Goal: Communication & Community: Answer question/provide support

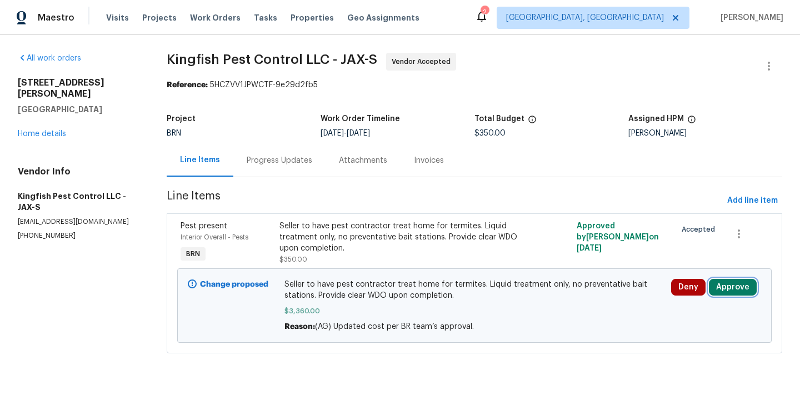
click at [721, 287] on button "Approve" at bounding box center [733, 287] width 48 height 17
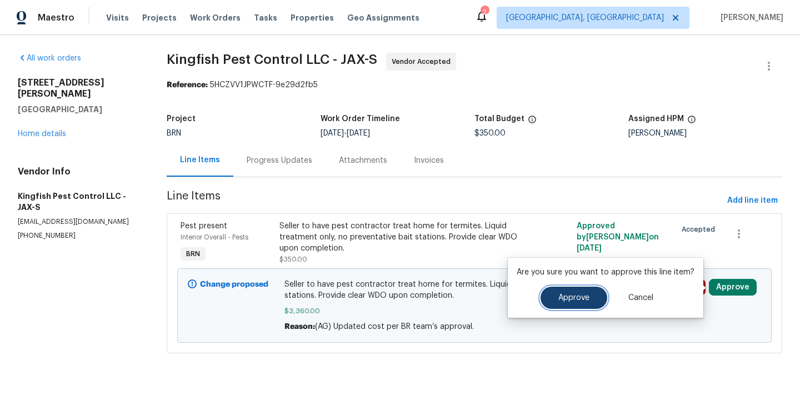
click at [562, 294] on span "Approve" at bounding box center [573, 298] width 31 height 8
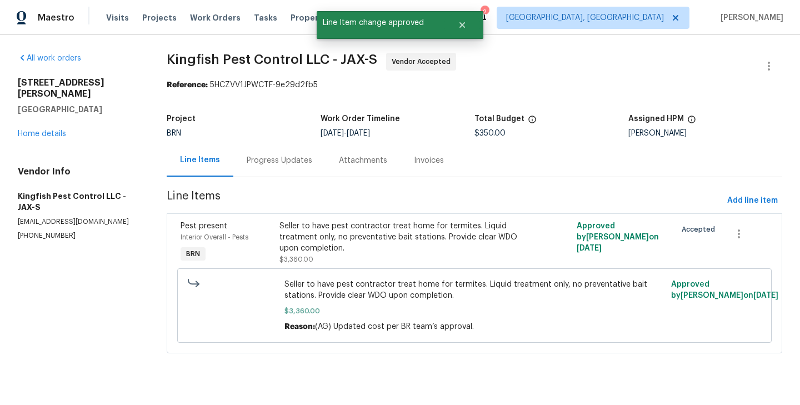
click at [107, 264] on section "All work orders 9408 Little John Rd Jacksonville, FL 32208 Home details Vendor …" at bounding box center [79, 210] width 122 height 314
click at [272, 172] on div "Progress Updates" at bounding box center [279, 160] width 92 height 33
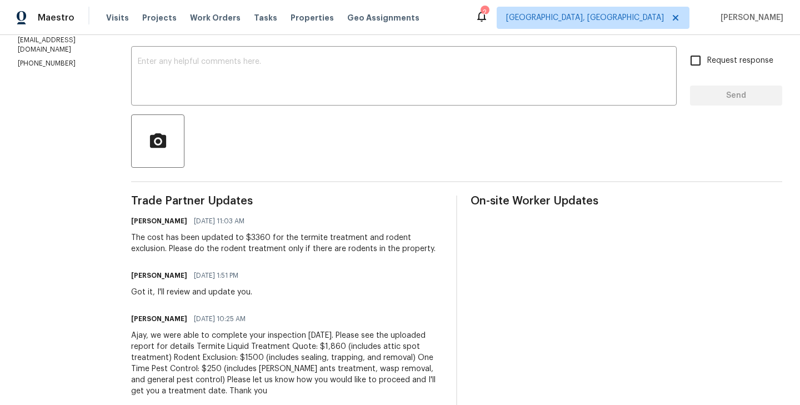
scroll to position [183, 0]
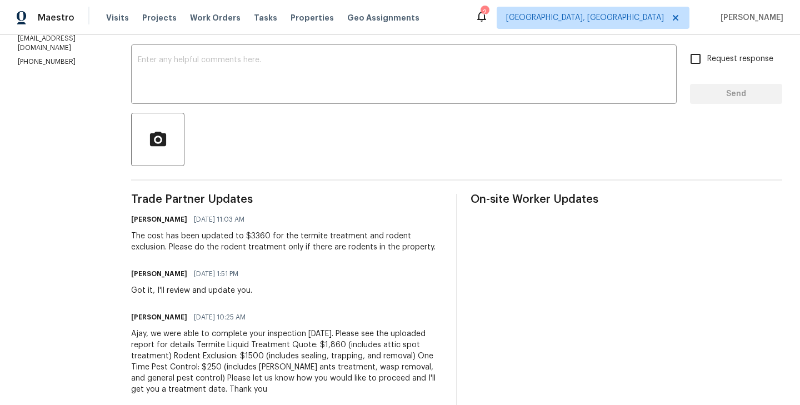
click at [78, 237] on section "All work orders 9408 Little John Rd Jacksonville, FL 32208 Home details Vendor …" at bounding box center [61, 232] width 87 height 726
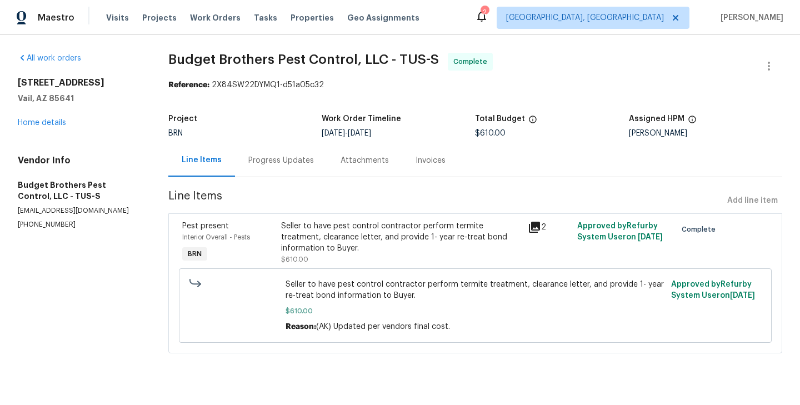
click at [281, 163] on div "Progress Updates" at bounding box center [281, 160] width 66 height 11
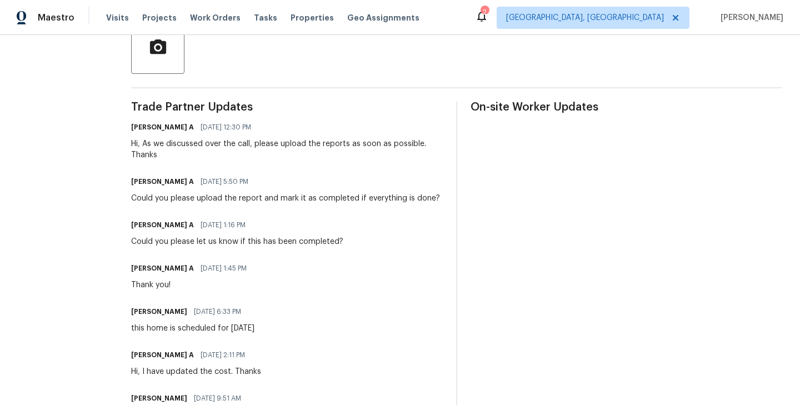
scroll to position [277, 0]
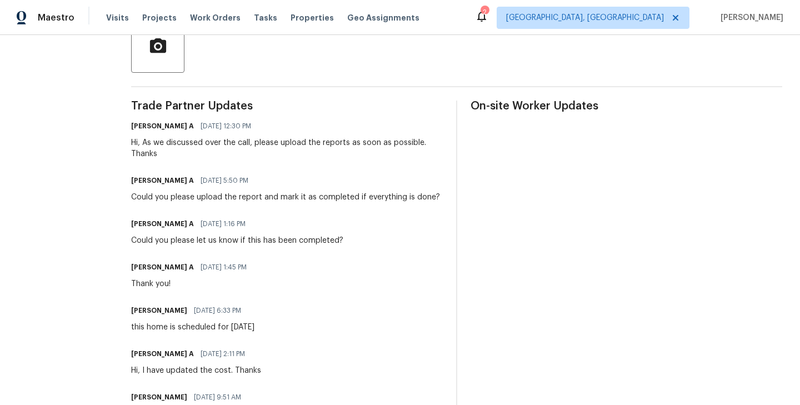
click at [161, 316] on h6 "[PERSON_NAME]" at bounding box center [159, 310] width 56 height 11
copy h6 "[PERSON_NAME]"
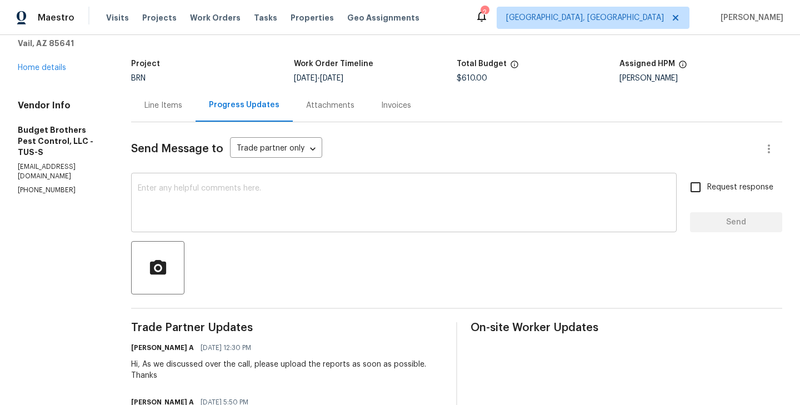
scroll to position [46, 0]
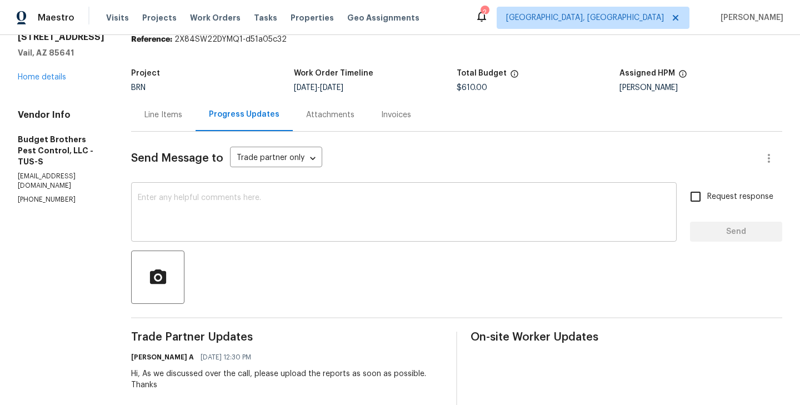
click at [209, 214] on textarea at bounding box center [404, 213] width 532 height 39
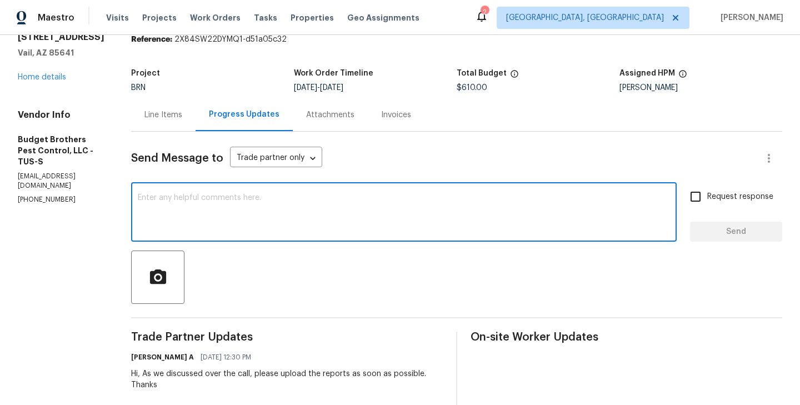
paste textarea "[PERSON_NAME]"
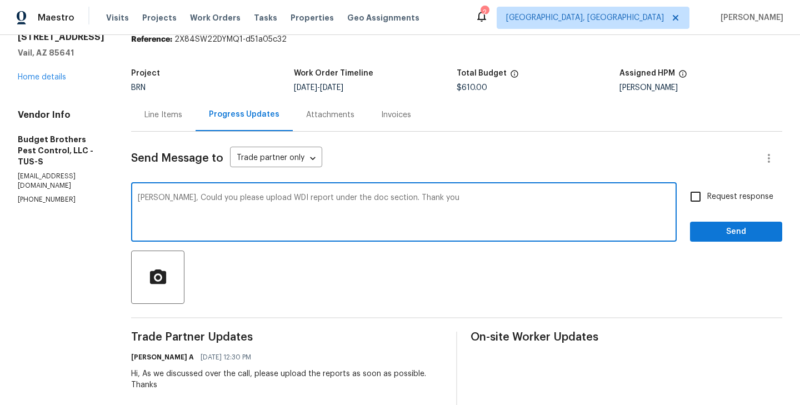
type textarea "[PERSON_NAME], Could you please upload WDI report under the doc section. Thank …"
click at [705, 198] on input "Request response" at bounding box center [695, 196] width 23 height 23
checkbox input "true"
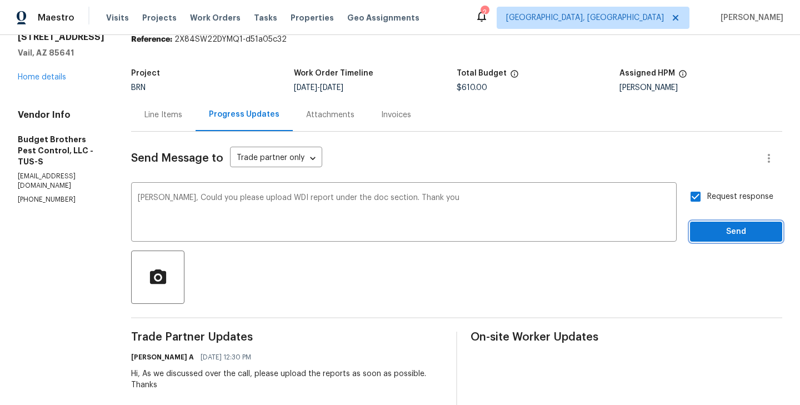
click at [736, 225] on span "Send" at bounding box center [736, 232] width 74 height 14
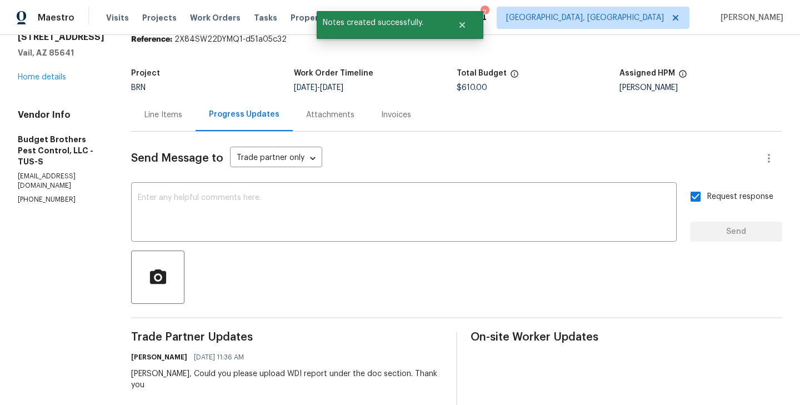
click at [104, 224] on section "All work orders [STREET_ADDRESS][PERSON_NAME] Home details Vendor Info Budget B…" at bounding box center [61, 406] width 87 height 799
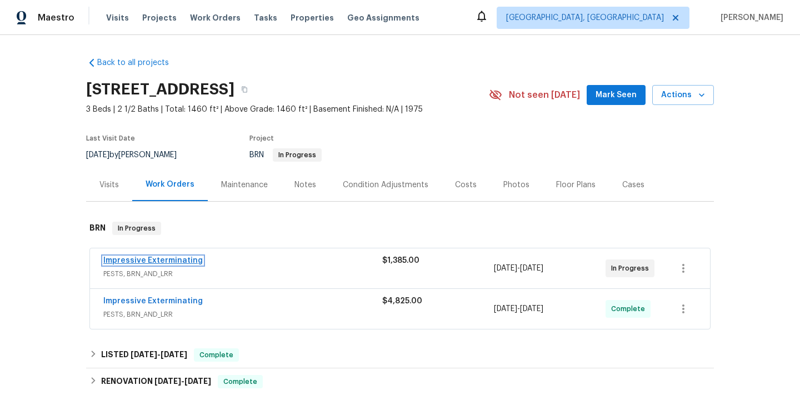
click at [153, 261] on link "Impressive Exterminating" at bounding box center [152, 261] width 99 height 8
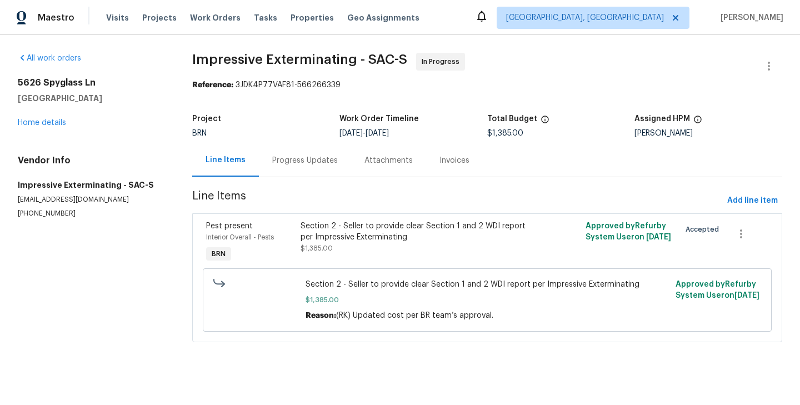
click at [288, 174] on div "Progress Updates" at bounding box center [305, 160] width 92 height 33
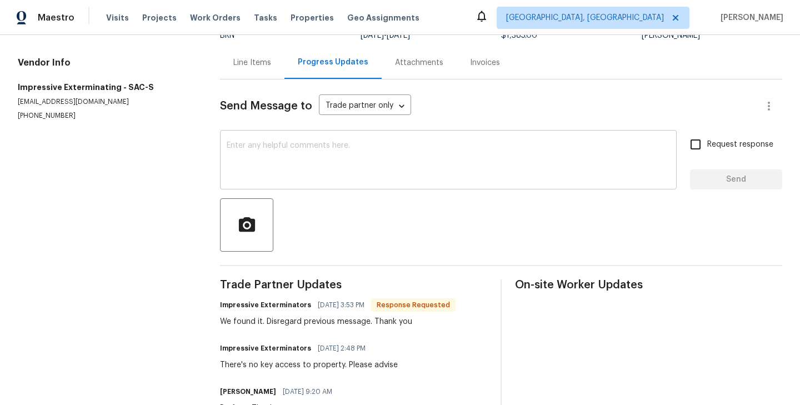
scroll to position [97, 0]
click at [269, 175] on textarea at bounding box center [448, 162] width 443 height 39
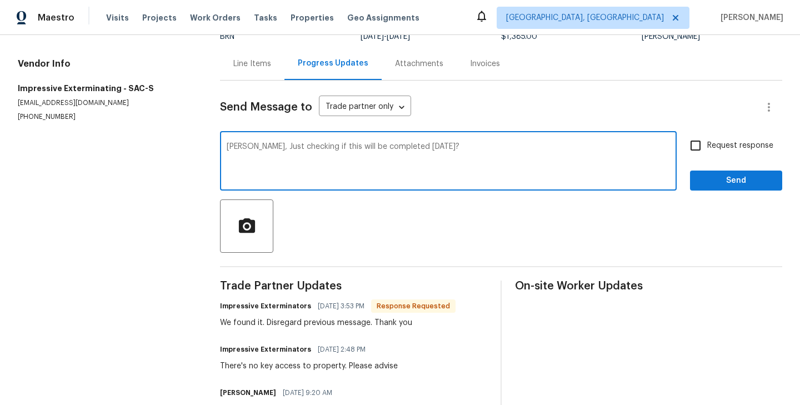
type textarea "Alex, Just checking if this will be completed today?"
click at [691, 151] on input "Request response" at bounding box center [695, 145] width 23 height 23
checkbox input "true"
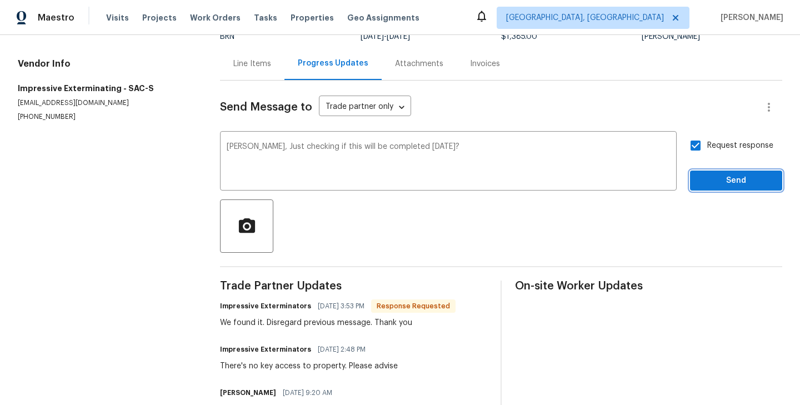
click at [723, 182] on span "Send" at bounding box center [736, 181] width 74 height 14
